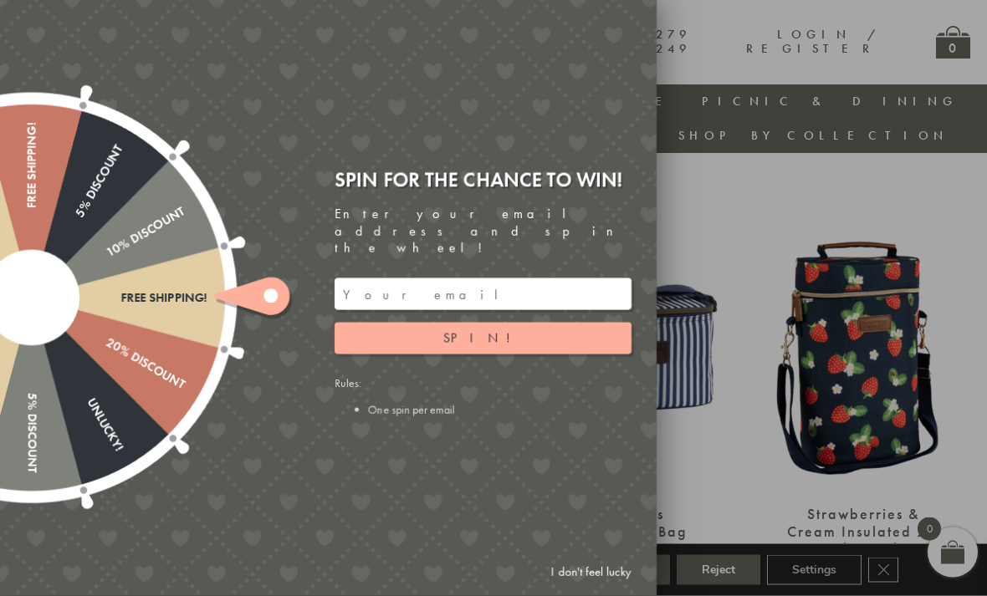
scroll to position [1003, 0]
click at [358, 355] on button "Spin!" at bounding box center [483, 339] width 297 height 32
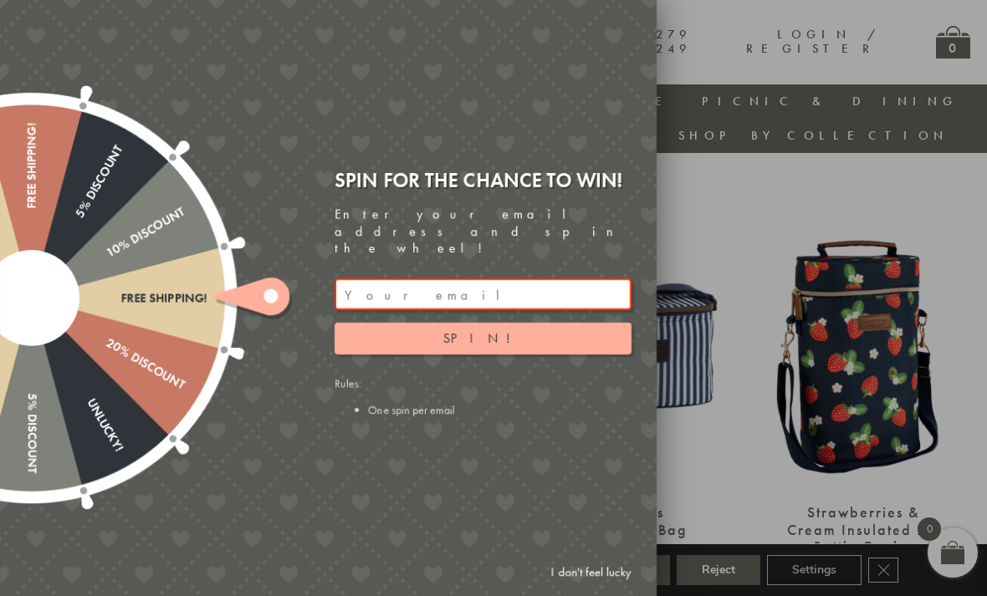
click at [142, 100] on div "Free shipping! 20% Discount Unlucky! 5% Discount 10% Discount Unlucky! 15% Disc…" at bounding box center [234, 298] width 845 height 596
click at [390, 300] on input "email" at bounding box center [483, 294] width 297 height 32
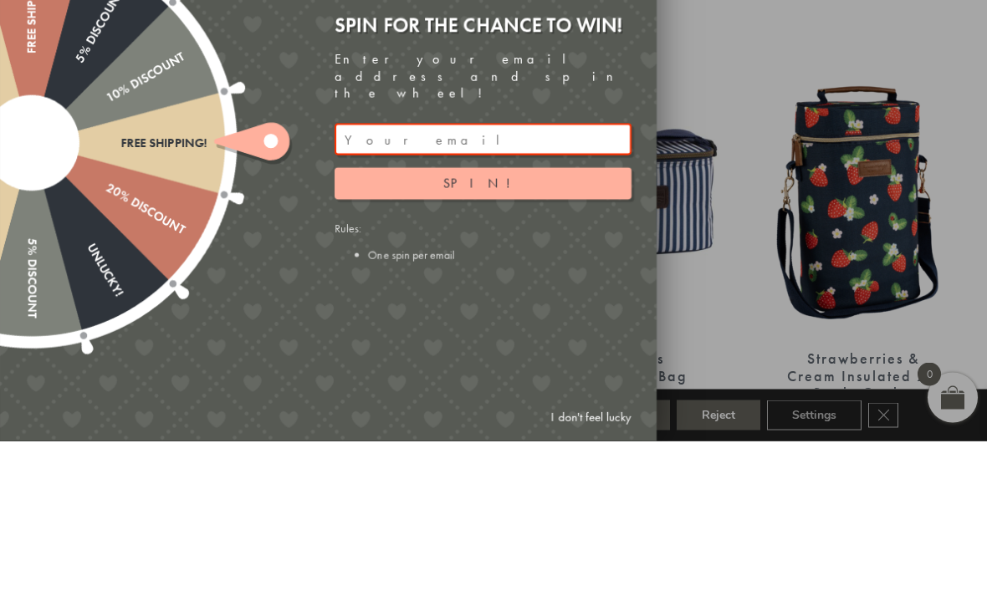
click at [707, 186] on div at bounding box center [493, 298] width 987 height 596
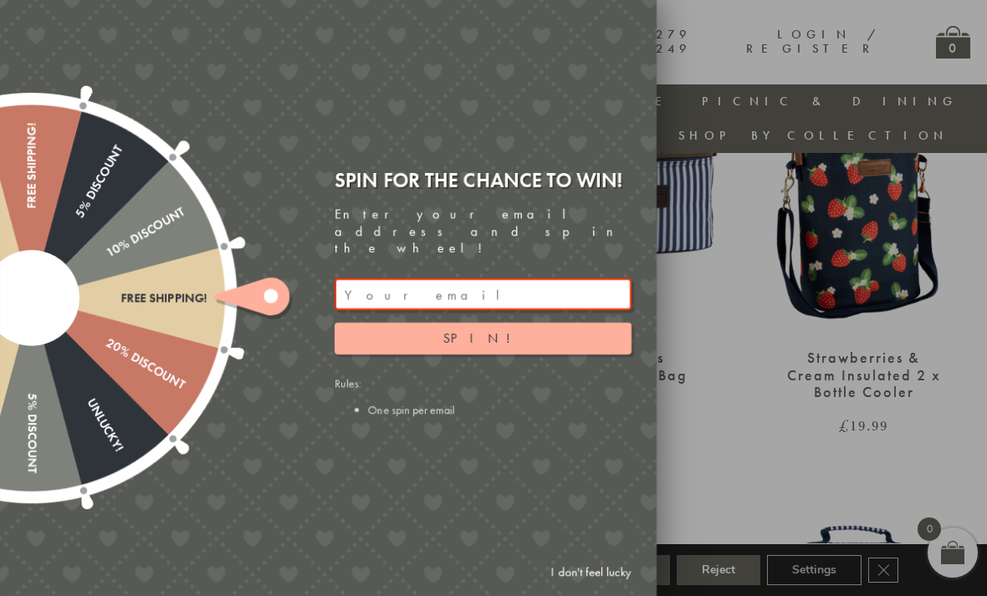
click at [416, 307] on input "email" at bounding box center [483, 294] width 297 height 32
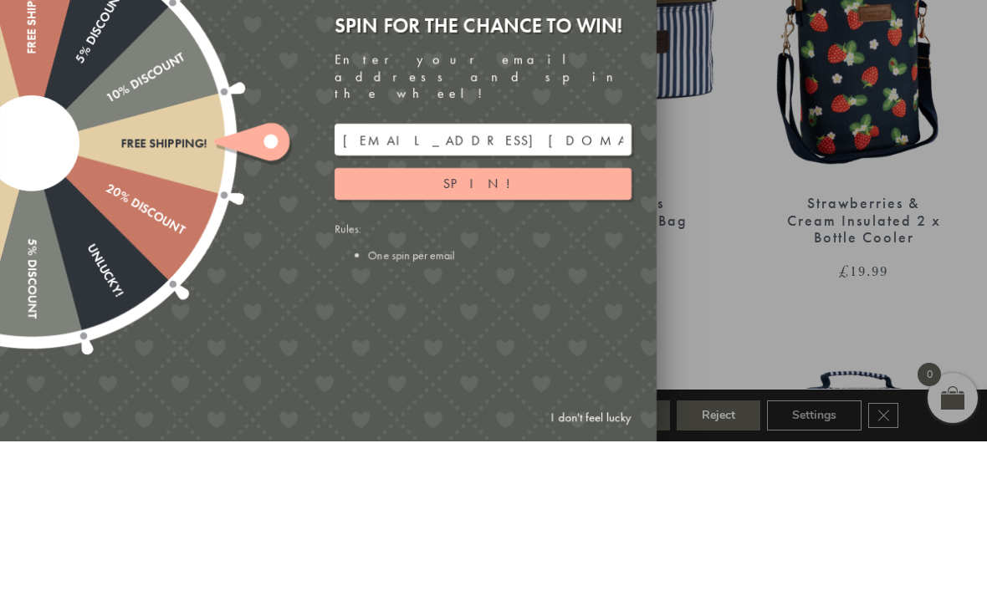
click at [361, 323] on button "Spin!" at bounding box center [483, 339] width 297 height 32
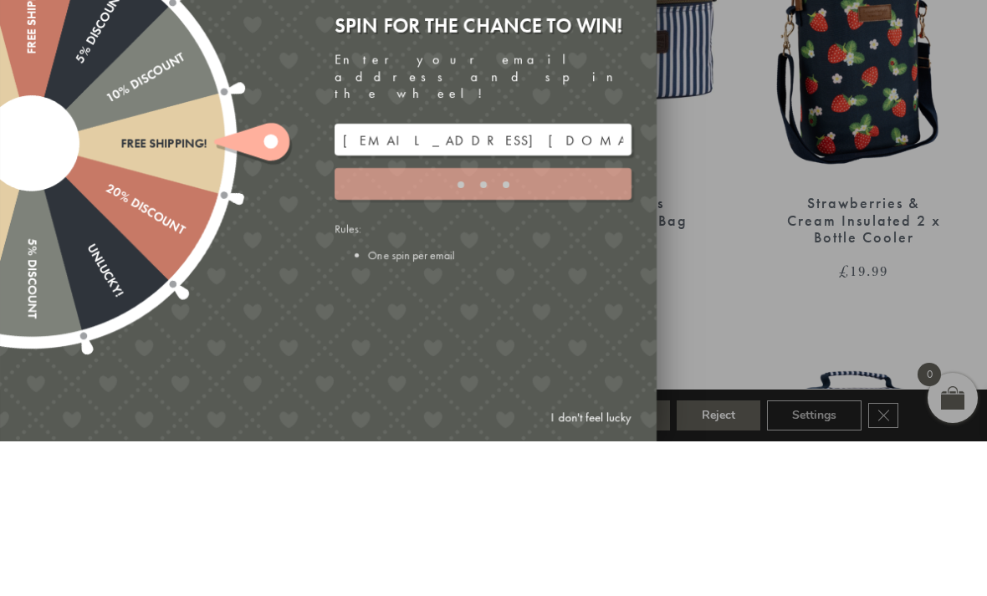
scroll to position [1312, 0]
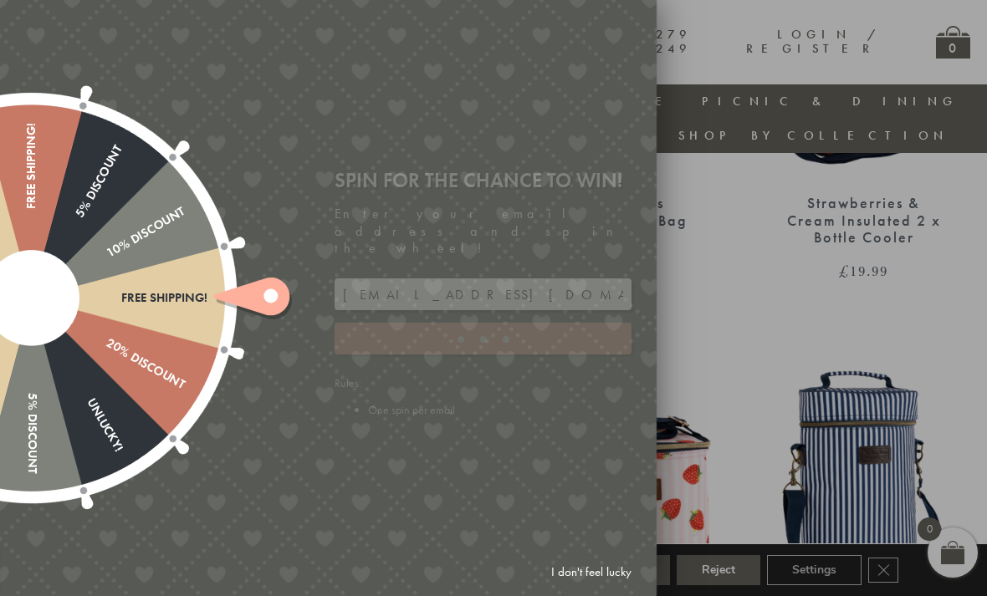
type input "GUGJPQNX"
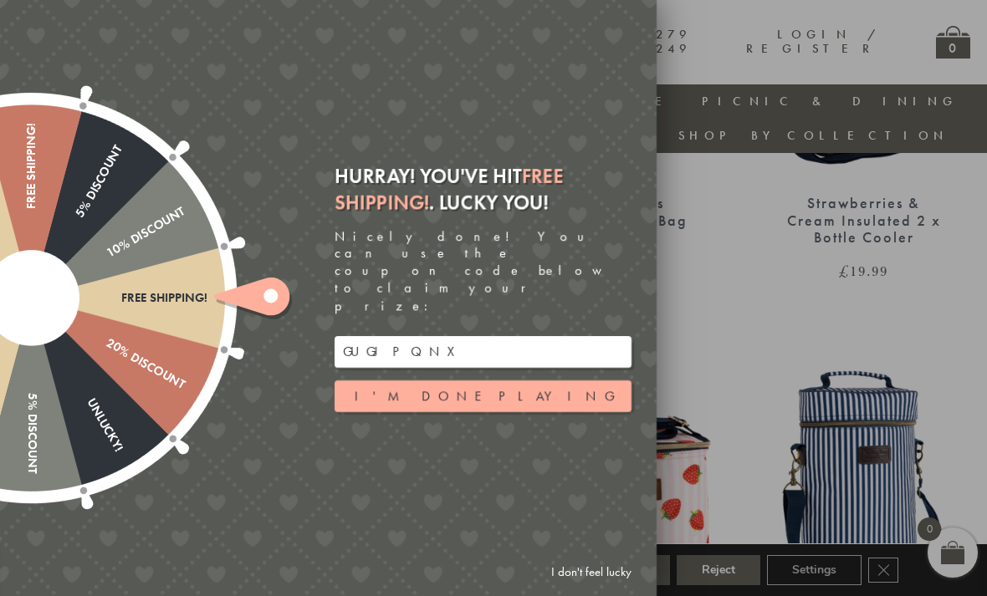
click at [357, 390] on button "I'm done playing" at bounding box center [483, 396] width 297 height 32
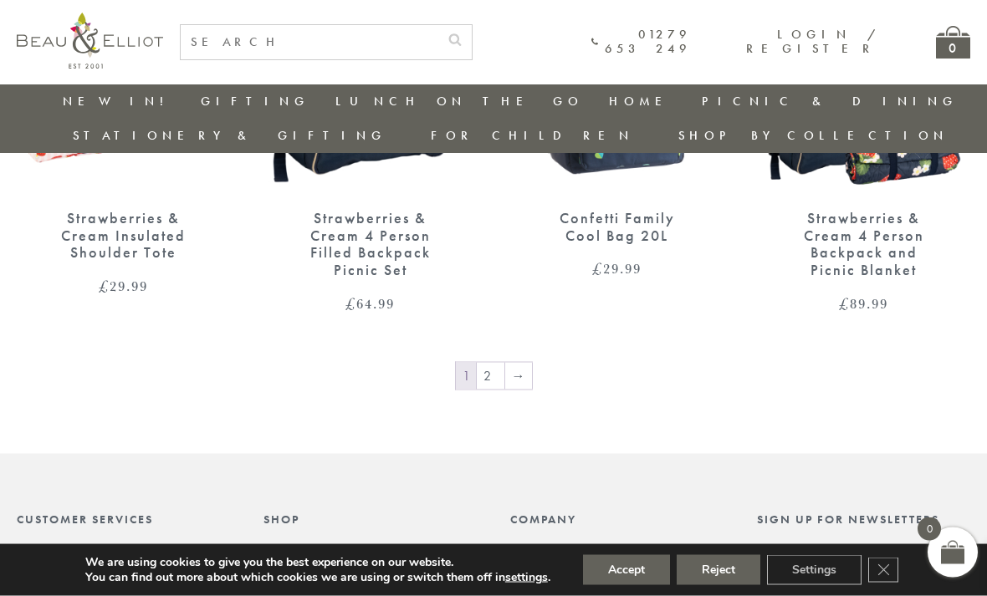
scroll to position [2641, 0]
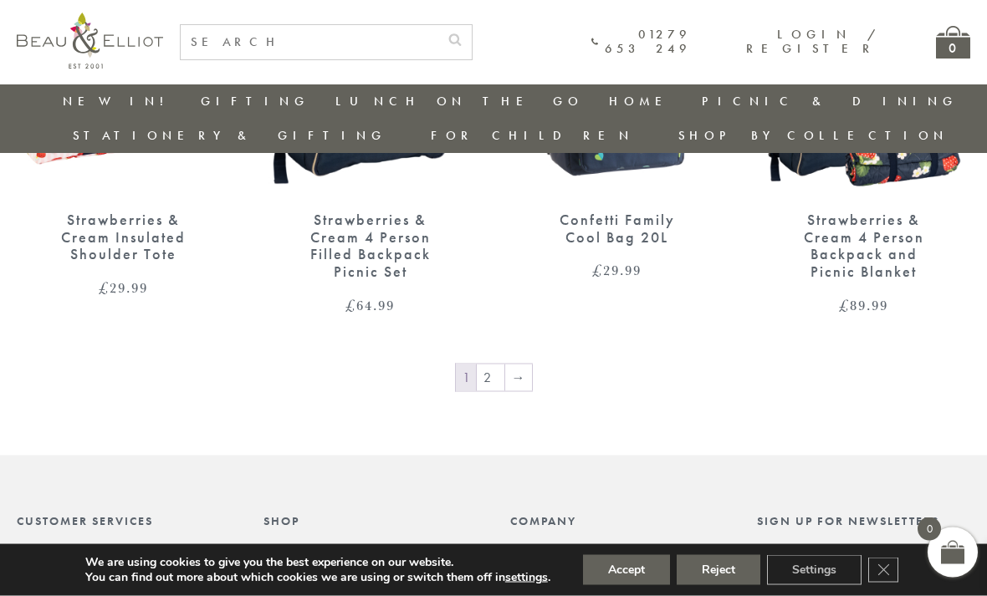
click at [490, 365] on link "2" at bounding box center [491, 378] width 28 height 27
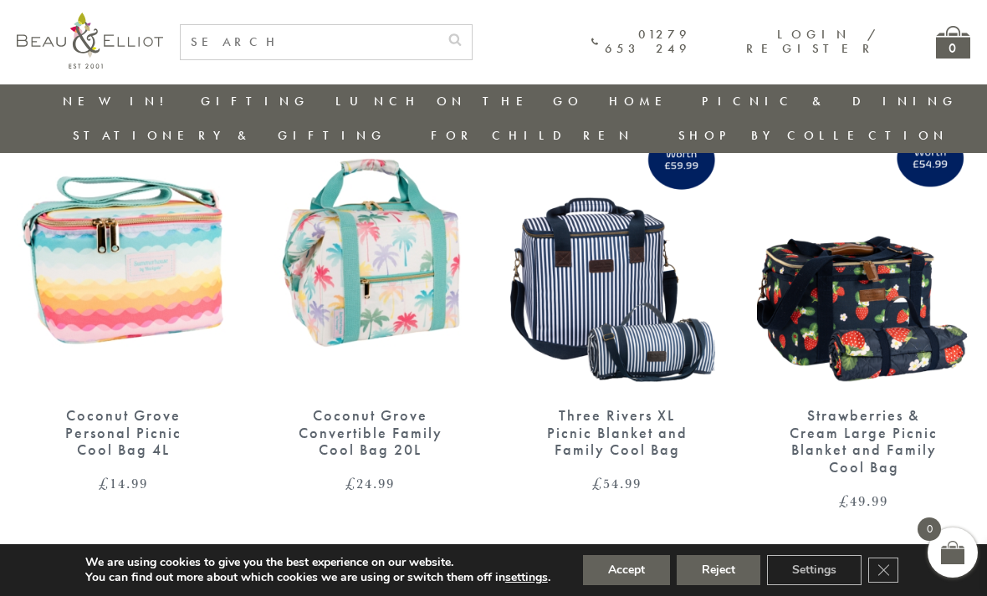
scroll to position [1560, 0]
